Goal: Information Seeking & Learning: Learn about a topic

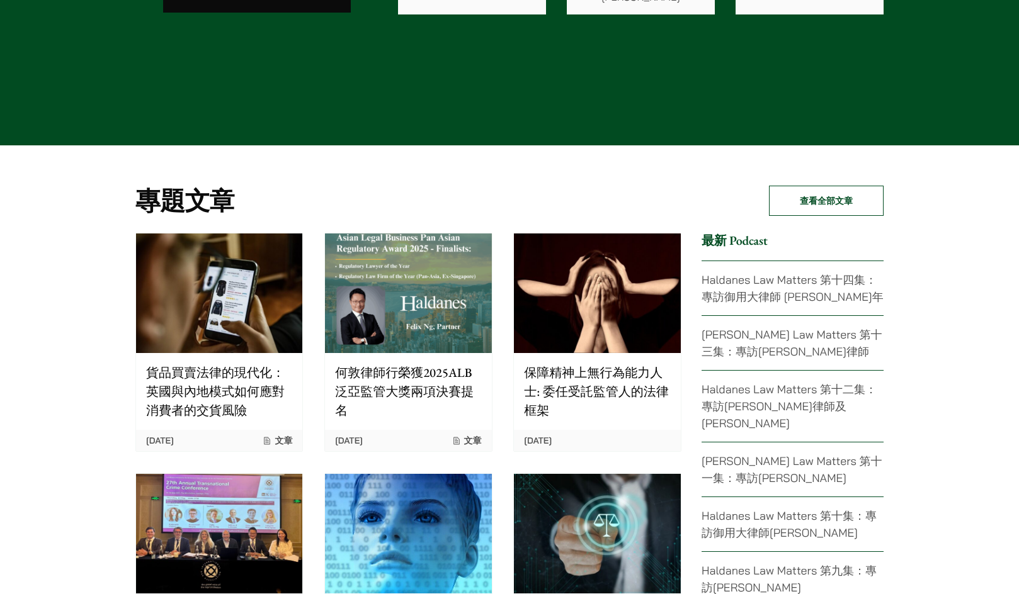
scroll to position [2707, 0]
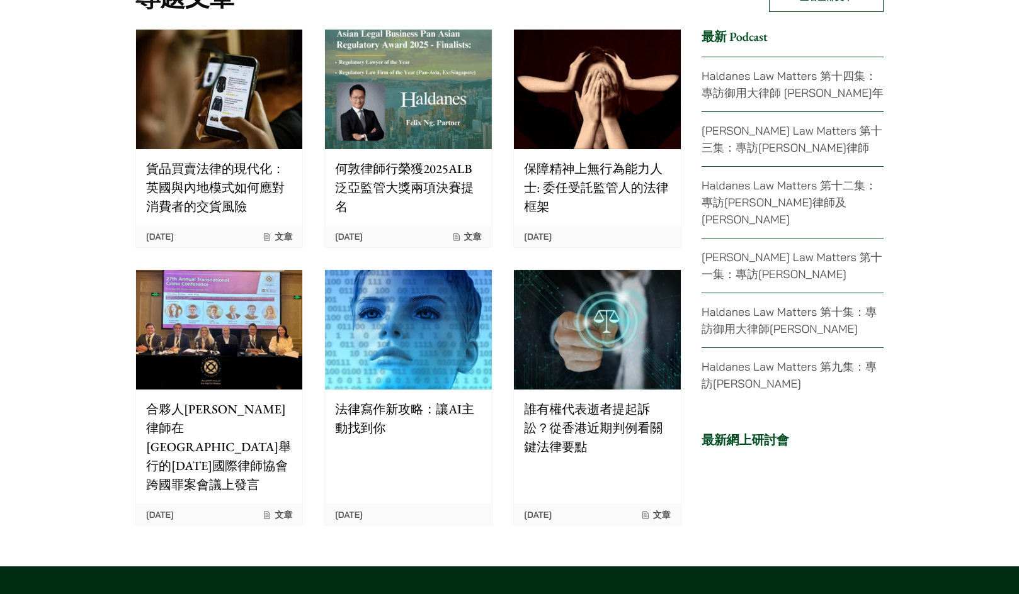
click at [620, 169] on p "保障精神上無行為能力人士: 委任受託監管人的法律框架" at bounding box center [597, 187] width 146 height 57
click at [278, 122] on img at bounding box center [219, 90] width 166 height 120
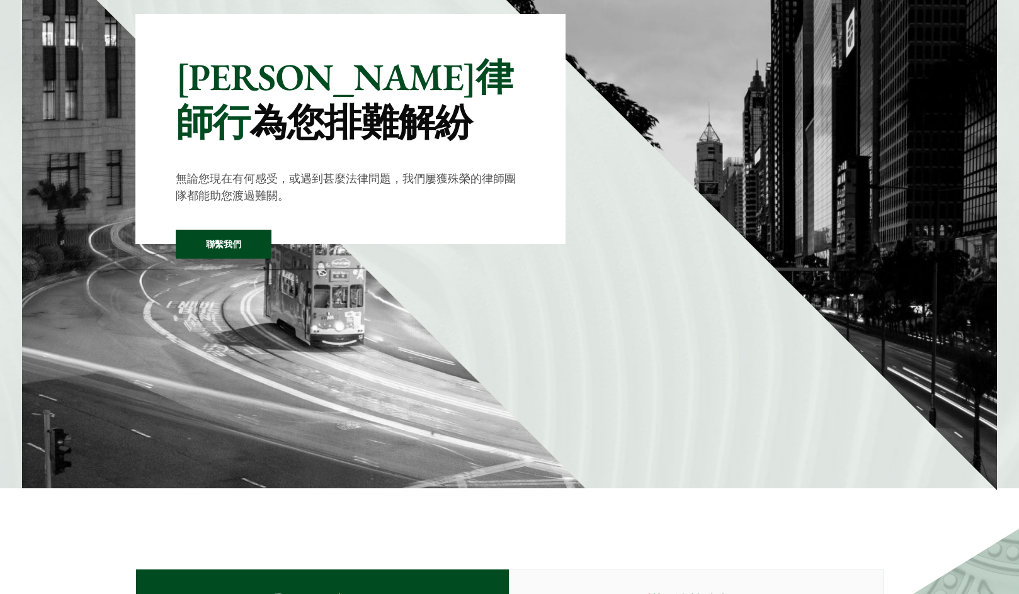
scroll to position [0, 0]
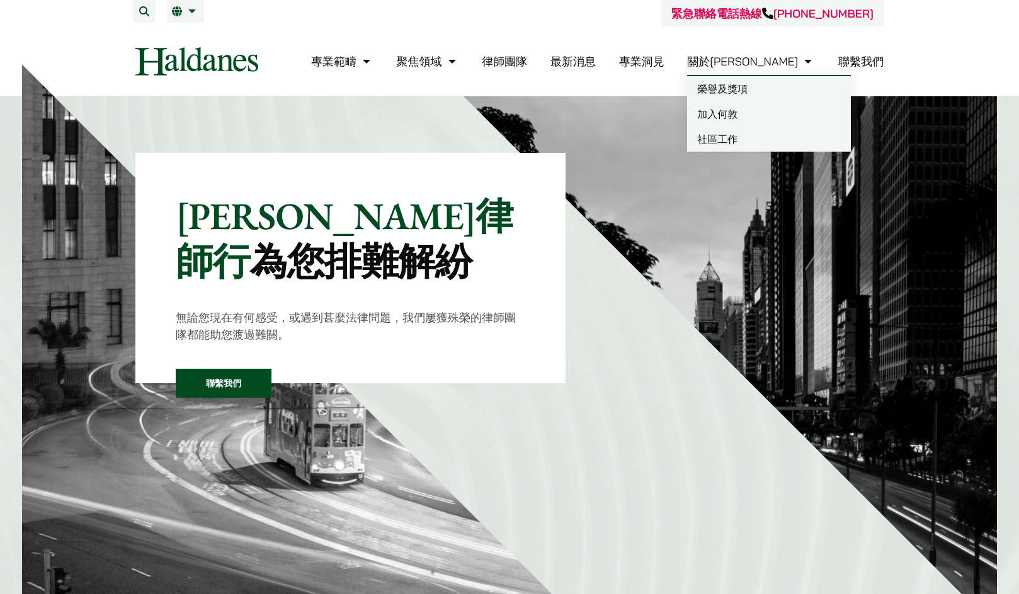
click at [799, 112] on link "加入何敦" at bounding box center [769, 113] width 164 height 25
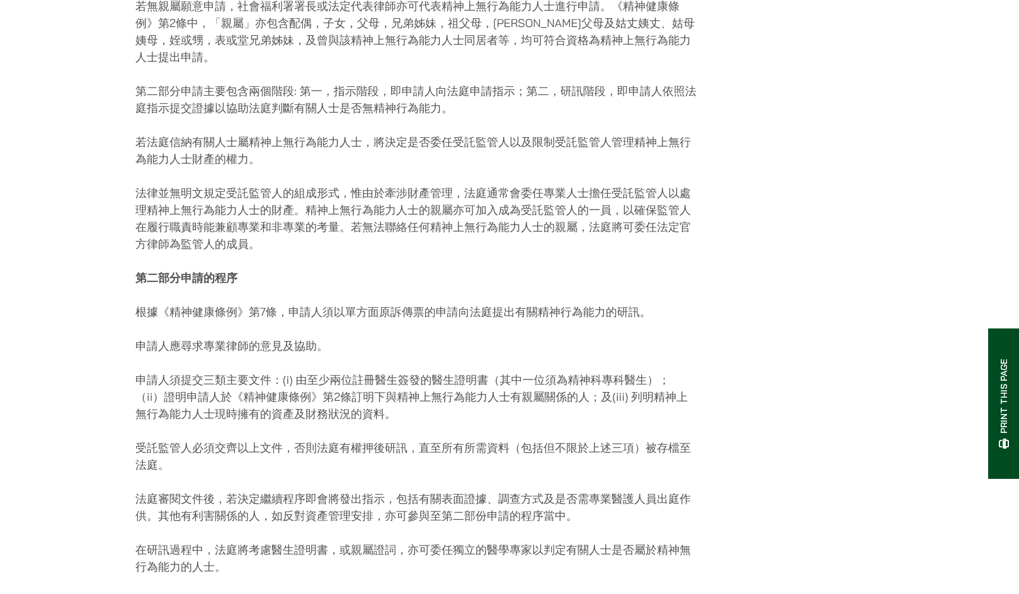
scroll to position [944, 0]
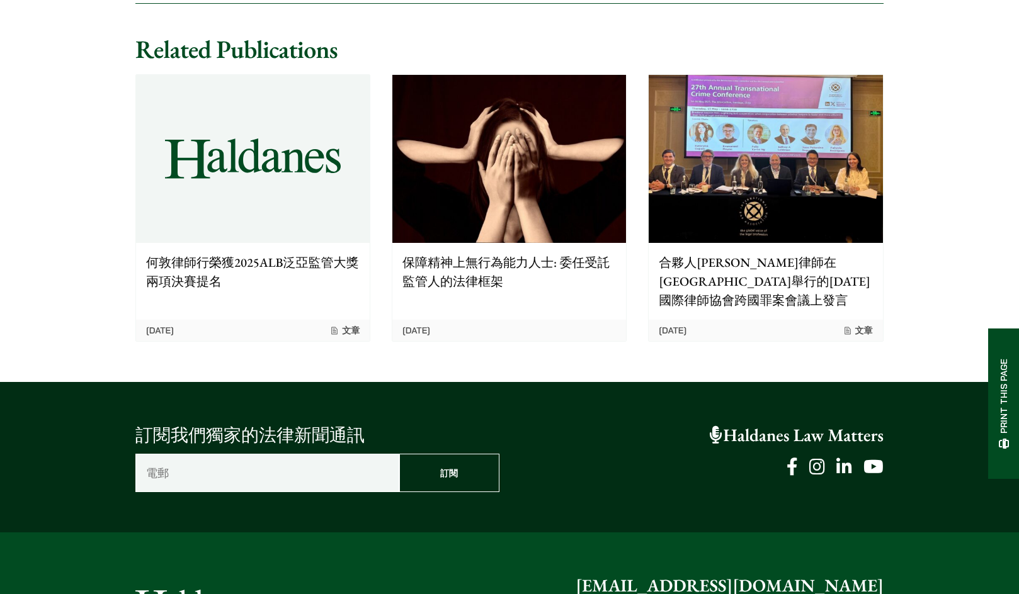
scroll to position [2129, 0]
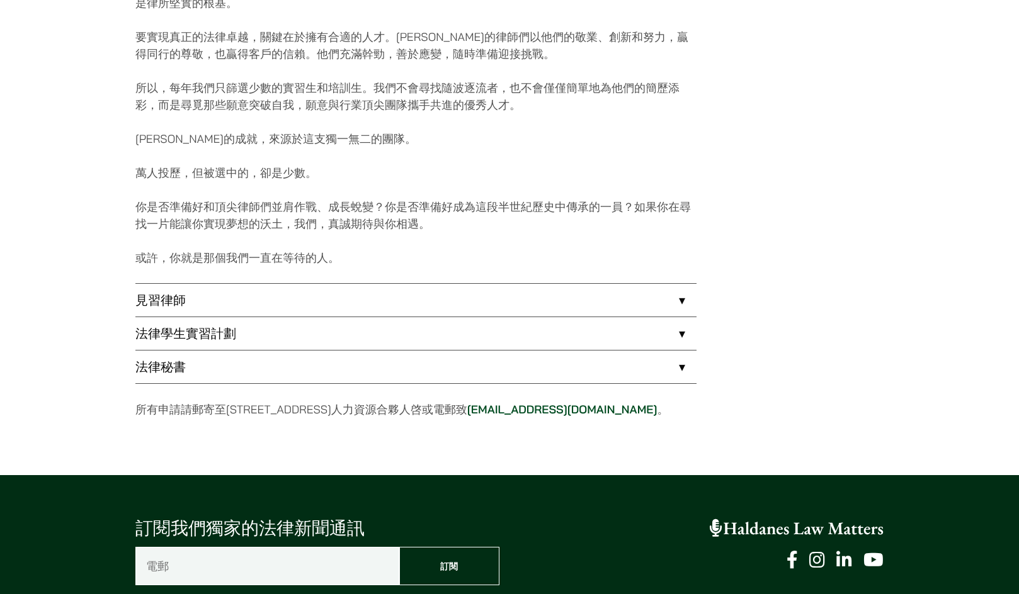
scroll to position [882, 0]
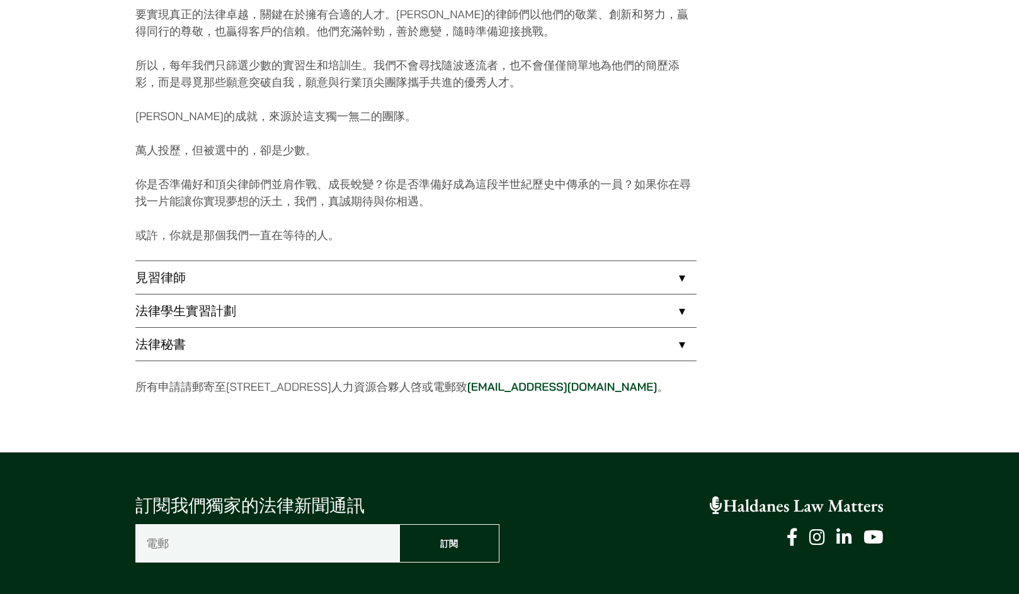
click at [678, 273] on link "見習律師" at bounding box center [415, 277] width 561 height 33
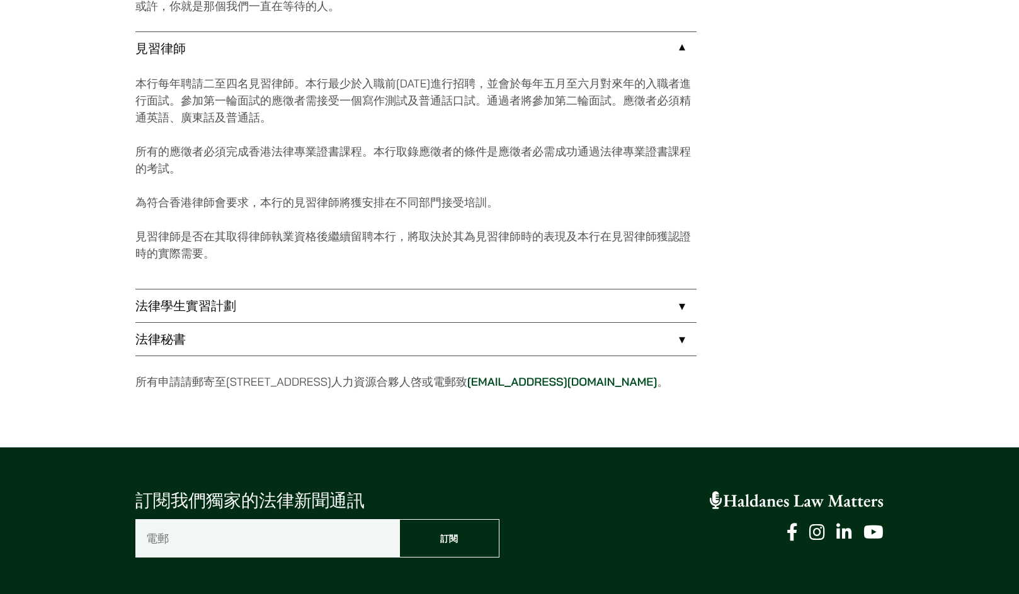
scroll to position [1133, 0]
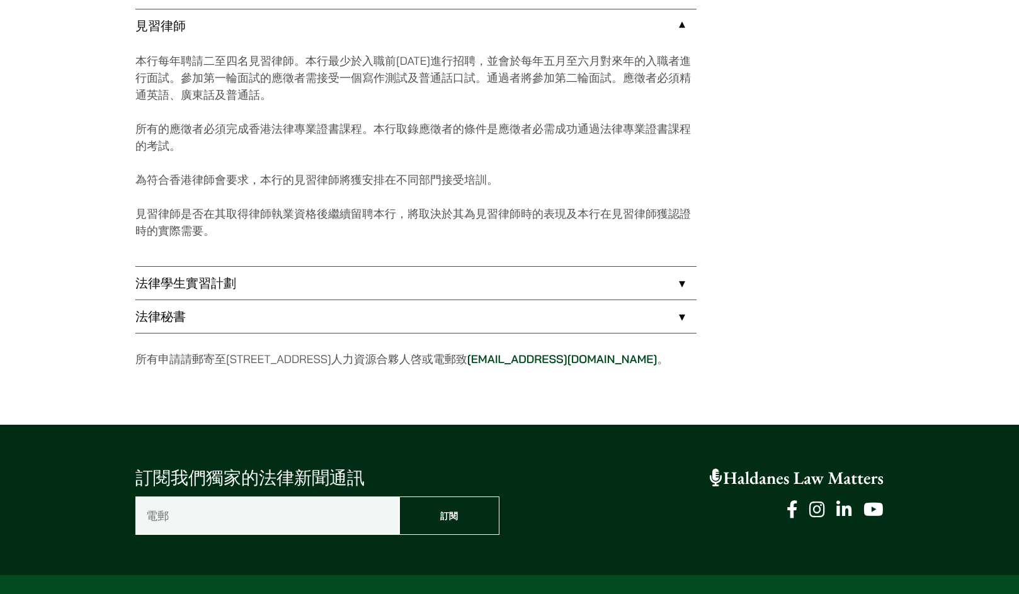
click at [668, 285] on link "法律學生實習計劃" at bounding box center [415, 283] width 561 height 33
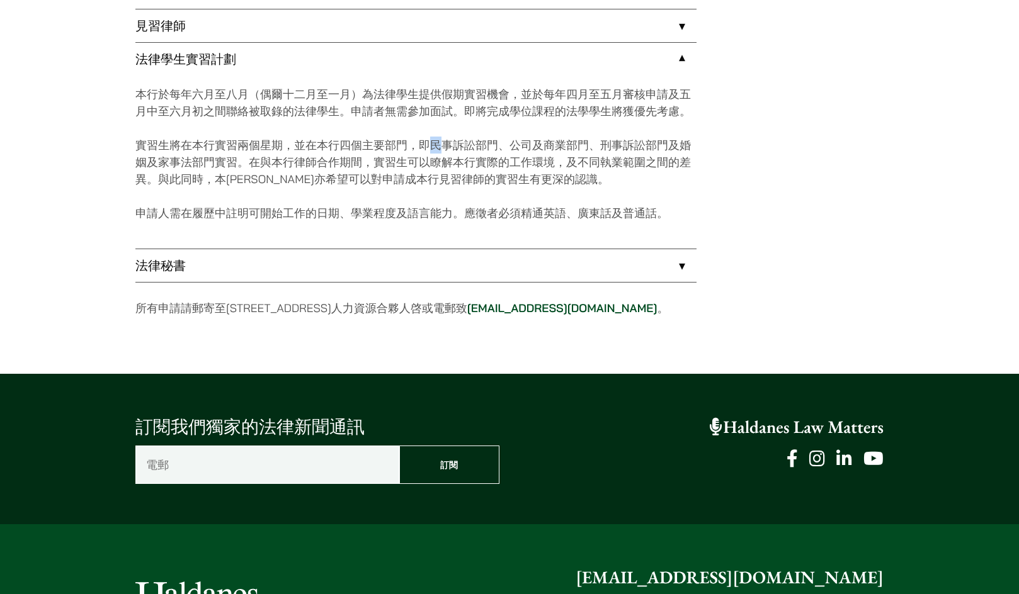
drag, startPoint x: 432, startPoint y: 146, endPoint x: 446, endPoint y: 146, distance: 14.5
click at [446, 146] on p "實習生將在本行實習兩個星期，並在本行四個主要部門，即民事訴訟部門、公司及商業部門、刑事訴訟部門及婚姻及家事法部門實習。在與本行律師合作期間，實習生可以瞭解本行…" at bounding box center [415, 162] width 561 height 51
click at [420, 178] on p "實習生將在本行實習兩個星期，並在本行四個主要部門，即民事訴訟部門、公司及商業部門、刑事訴訟部門及婚姻及家事法部門實習。在與本行律師合作期間，實習生可以瞭解本行…" at bounding box center [415, 162] width 561 height 51
click at [684, 269] on link "法律秘書" at bounding box center [415, 265] width 561 height 33
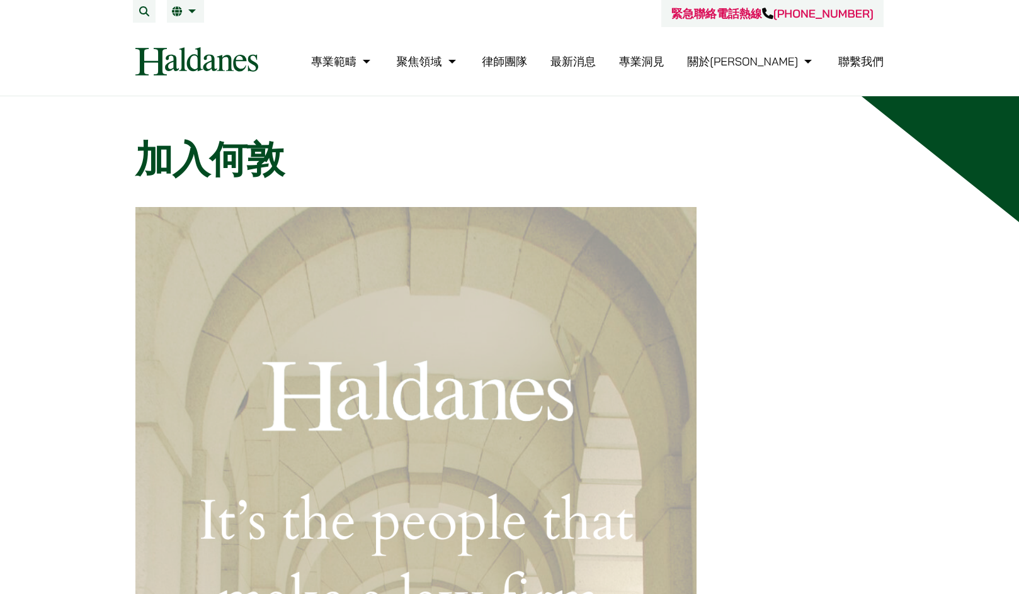
click at [872, 63] on link "聯繫我們" at bounding box center [860, 61] width 45 height 14
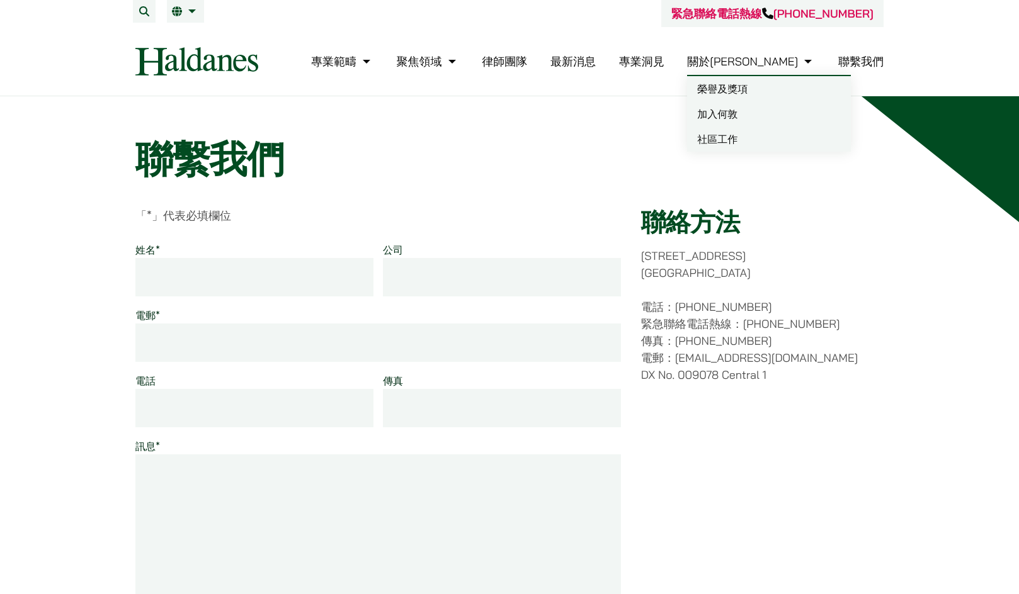
click at [786, 139] on link "社區工作" at bounding box center [769, 139] width 164 height 25
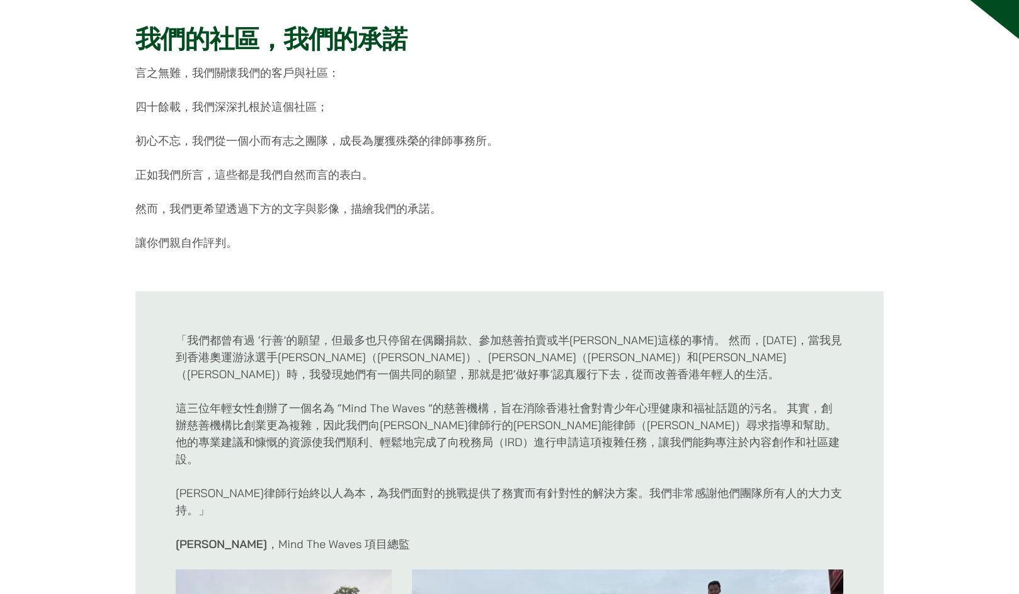
scroll to position [315, 0]
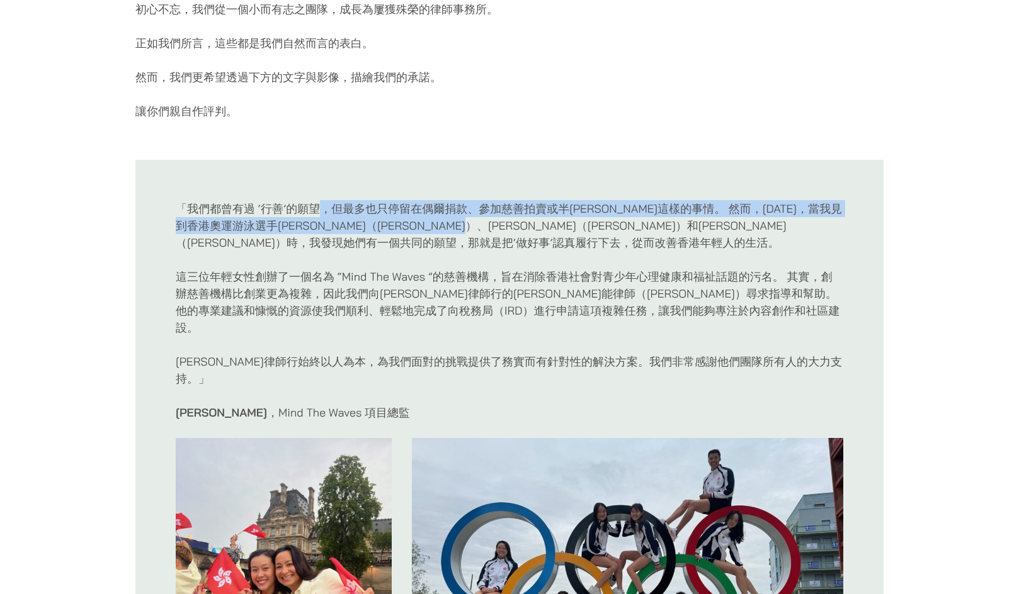
drag, startPoint x: 319, startPoint y: 211, endPoint x: 542, endPoint y: 218, distance: 223.0
click at [542, 218] on p "「我們都曾有過 ‘行善’的願望，但最多也只停留在偶爾捐款、參加慈善拍賣或半[PERSON_NAME]這樣的事情。 然而，[DATE]，當我見到香港奧運游泳選手…" at bounding box center [509, 225] width 667 height 51
click at [505, 234] on p "「我們都曾有過 ‘行善’的願望，但最多也只停留在偶爾捐款、參加慈善拍賣或半[PERSON_NAME]這樣的事情。 然而，[DATE]，當我見到香港奧運游泳選手…" at bounding box center [509, 225] width 667 height 51
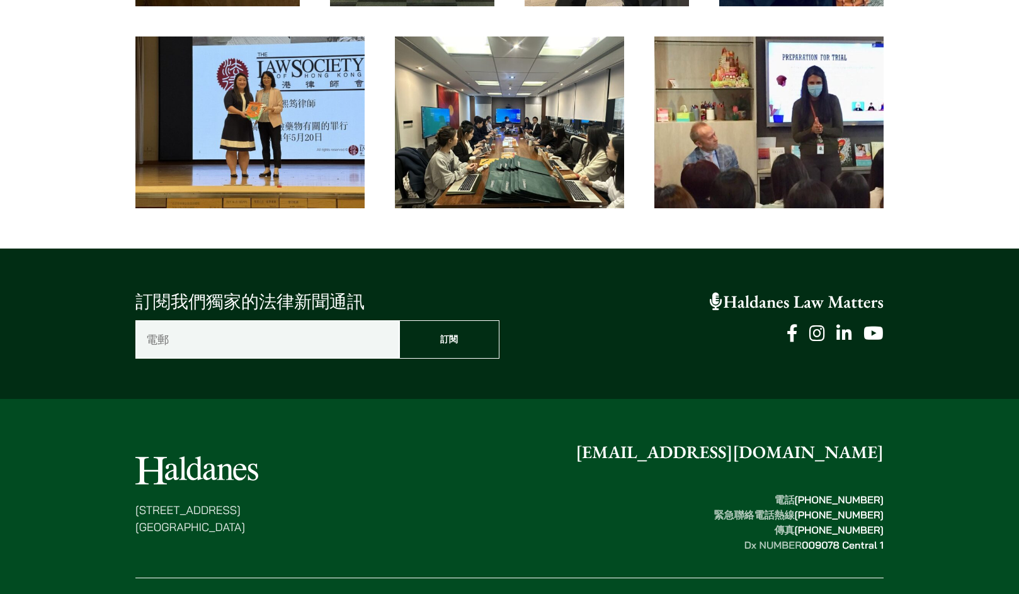
scroll to position [1755, 0]
